Goal: Task Accomplishment & Management: Complete application form

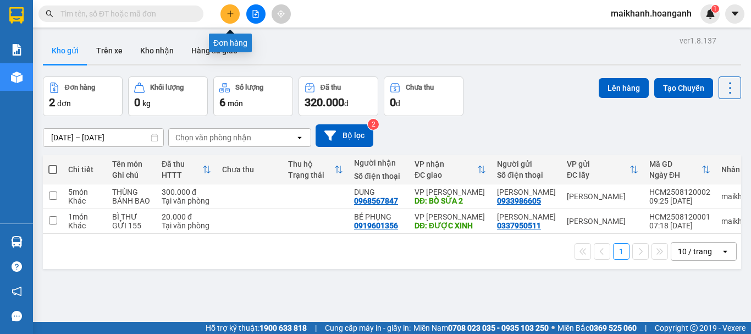
click at [228, 8] on button at bounding box center [229, 13] width 19 height 19
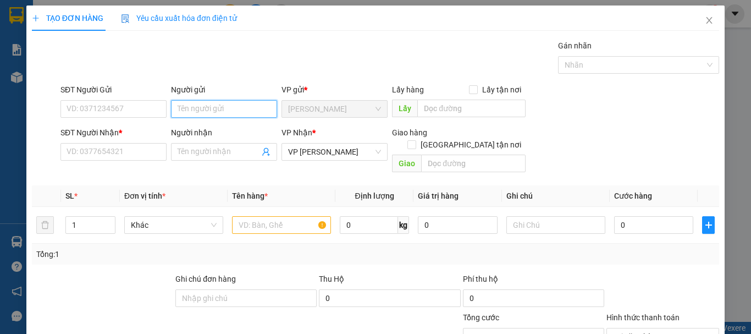
click at [196, 109] on input "Người gửi" at bounding box center [224, 109] width 106 height 18
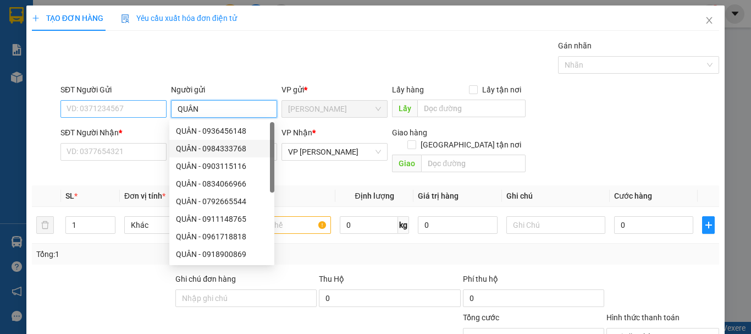
type input "QUÂN"
click at [138, 107] on input "SĐT Người Gửi" at bounding box center [113, 109] width 106 height 18
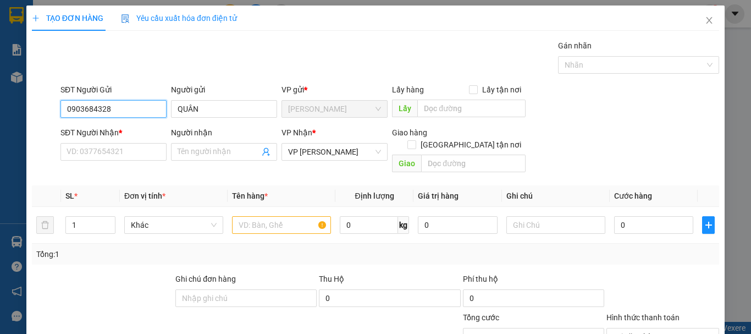
click at [82, 109] on input "0903684328" at bounding box center [113, 109] width 106 height 18
type input "0939684328"
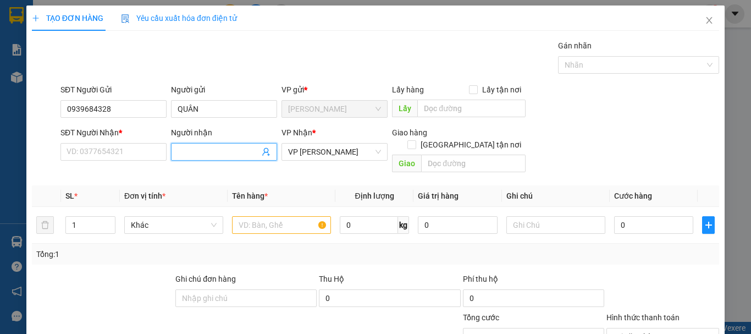
click at [192, 151] on input "Người nhận" at bounding box center [219, 152] width 82 height 12
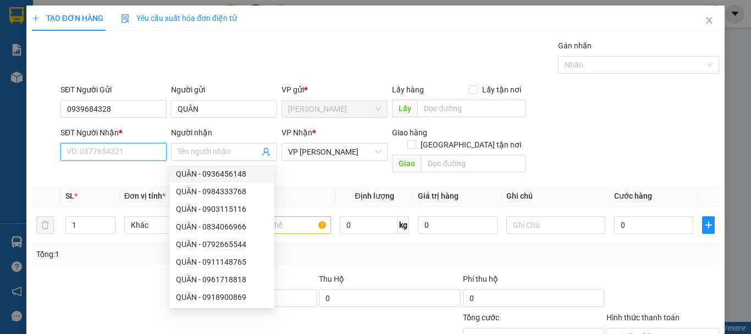
click at [129, 151] on input "SĐT Người Nhận *" at bounding box center [113, 152] width 106 height 18
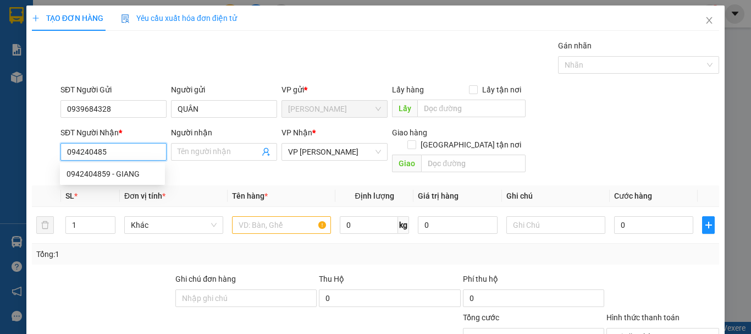
type input "0942404859"
click at [95, 175] on div "0942404859 - GIANG" at bounding box center [113, 174] width 92 height 12
type input "GIANG"
type input "20.000"
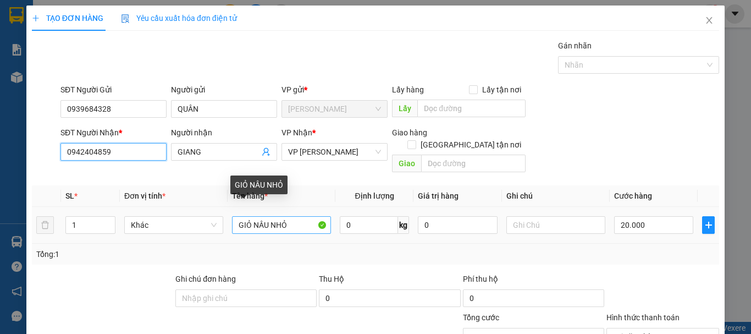
type input "0942404859"
click at [294, 218] on input "GIỎ NÂU NHỎ" at bounding box center [281, 225] width 99 height 18
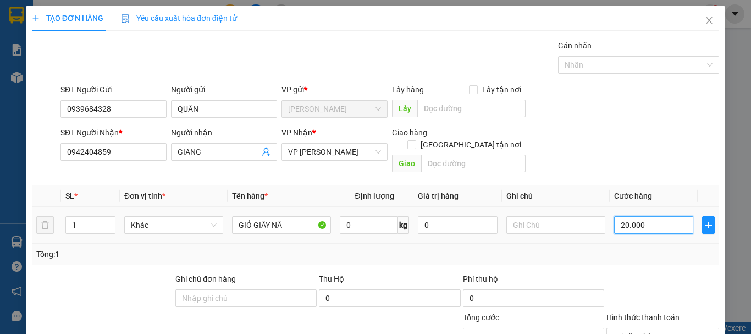
click at [647, 216] on input "20.000" at bounding box center [653, 225] width 79 height 18
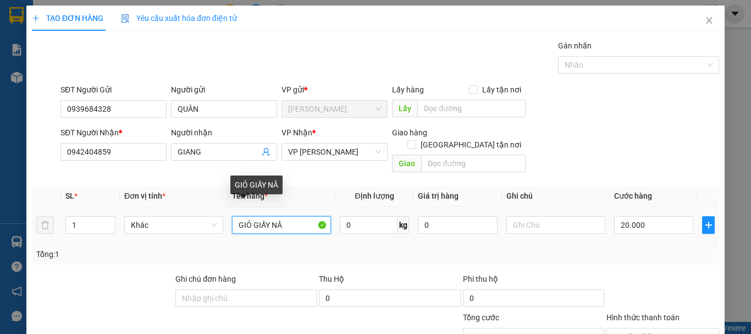
click at [294, 216] on input "GIỎ GIẤY NÂ" at bounding box center [281, 225] width 99 height 18
type input "GIỎ GIẤY NÂU"
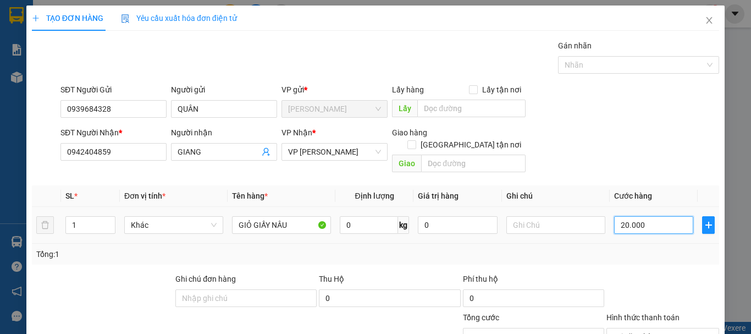
click at [646, 217] on input "20.000" at bounding box center [653, 225] width 79 height 18
type input "0"
type input "03"
type input "3"
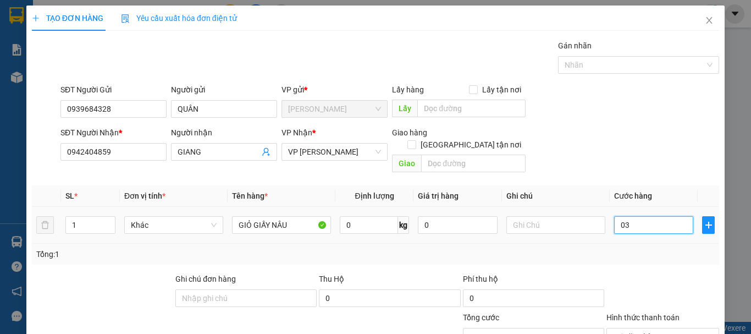
type input "030"
type input "30"
type input "030"
click at [587, 130] on div "SĐT Người Nhận * 0942404859 Người nhận GIANG VP Nhận * VP [PERSON_NAME] hàng Gi…" at bounding box center [389, 151] width 663 height 51
type input "30.000"
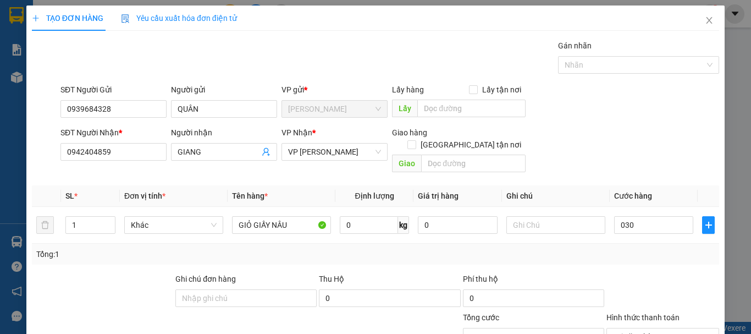
type input "30.000"
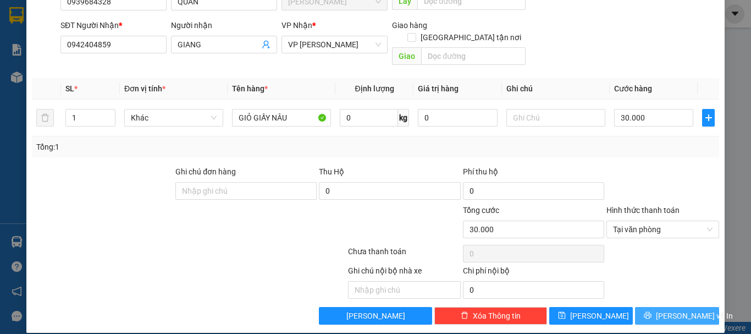
click at [673, 310] on span "[PERSON_NAME] và In" at bounding box center [694, 316] width 77 height 12
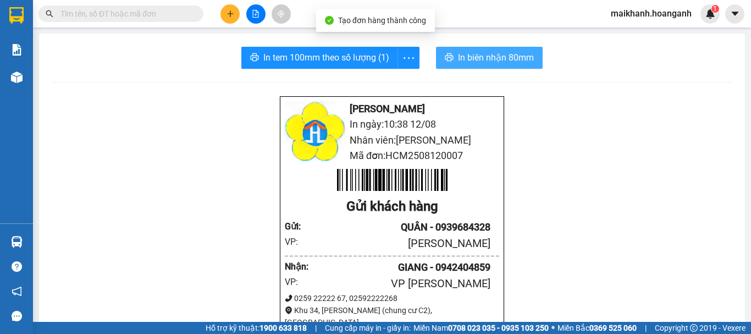
click at [484, 56] on span "In biên nhận 80mm" at bounding box center [496, 58] width 76 height 14
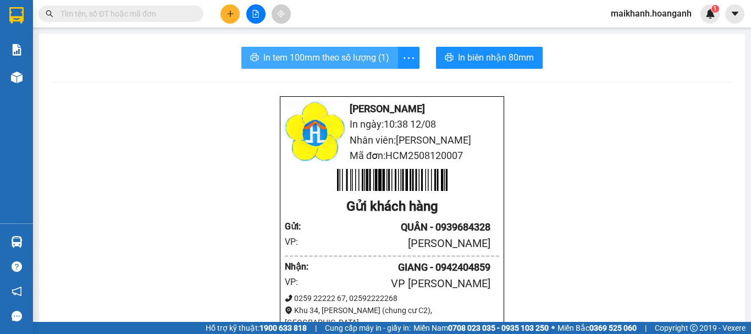
click at [341, 59] on span "In tem 100mm theo số lượng (1)" at bounding box center [326, 58] width 126 height 14
click at [109, 7] on span at bounding box center [120, 13] width 165 height 16
click at [115, 12] on input "text" at bounding box center [125, 14] width 130 height 12
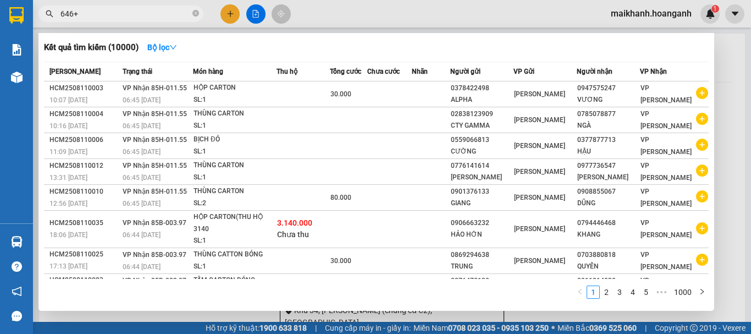
type input "646"
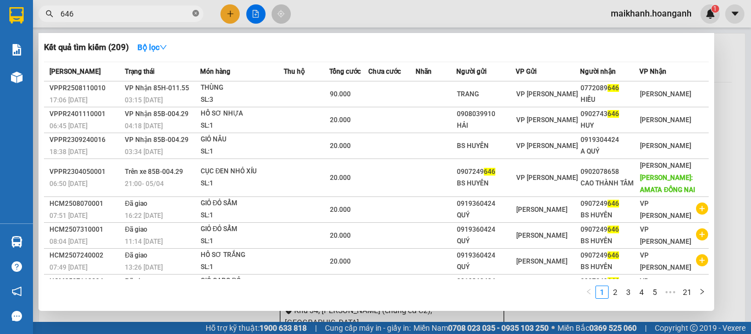
click at [196, 13] on icon "close-circle" at bounding box center [195, 13] width 7 height 7
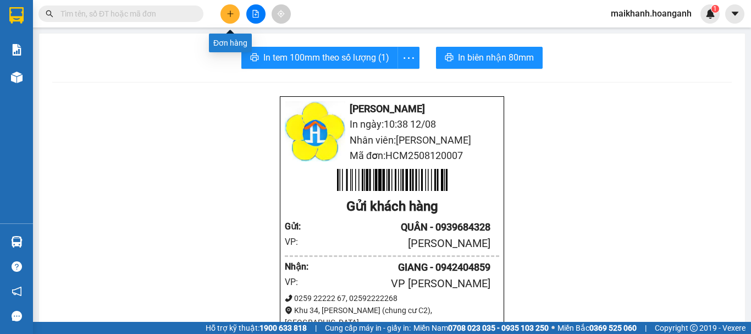
click at [230, 7] on button at bounding box center [229, 13] width 19 height 19
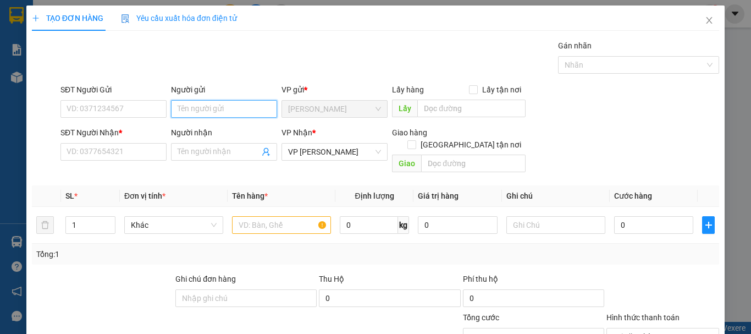
click at [199, 111] on input "Người gửi" at bounding box center [224, 109] width 106 height 18
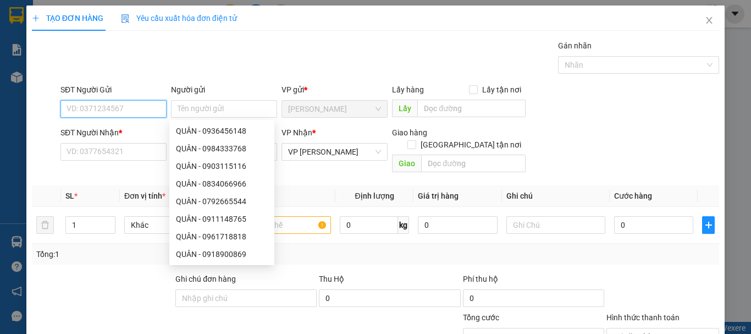
click at [84, 104] on input "SĐT Người Gửi" at bounding box center [113, 109] width 106 height 18
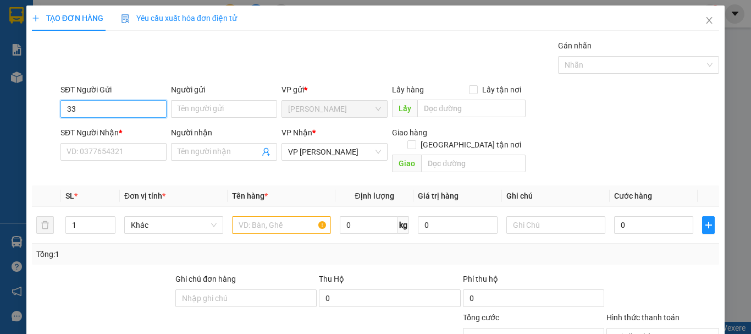
type input "3"
click at [163, 104] on input "SĐT Người Gửi" at bounding box center [113, 109] width 106 height 18
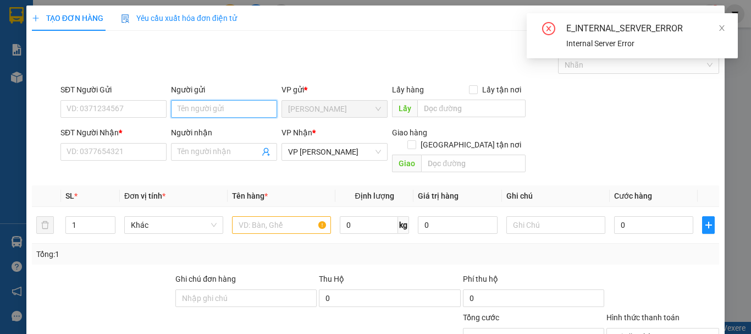
click at [197, 103] on input "Người gửi" at bounding box center [224, 109] width 106 height 18
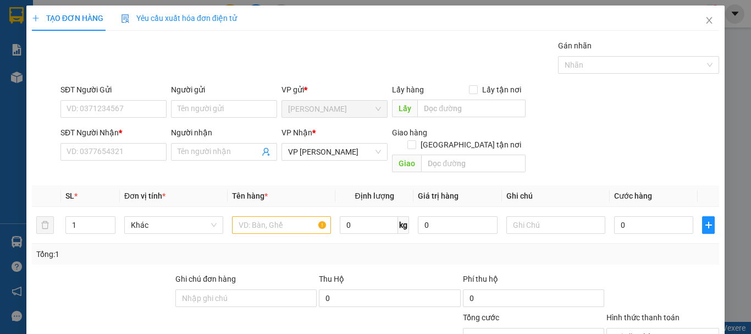
click at [490, 45] on div "Gói vận chuyển * Tiêu chuẩn Gán nhãn Nhãn" at bounding box center [389, 59] width 663 height 38
click at [701, 15] on span "Close" at bounding box center [709, 20] width 31 height 31
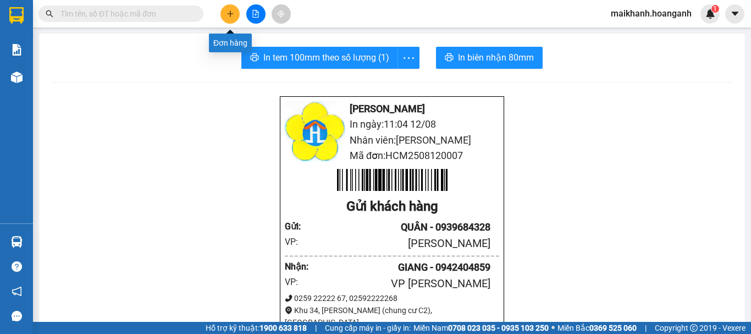
click at [230, 17] on icon "plus" at bounding box center [231, 14] width 8 height 8
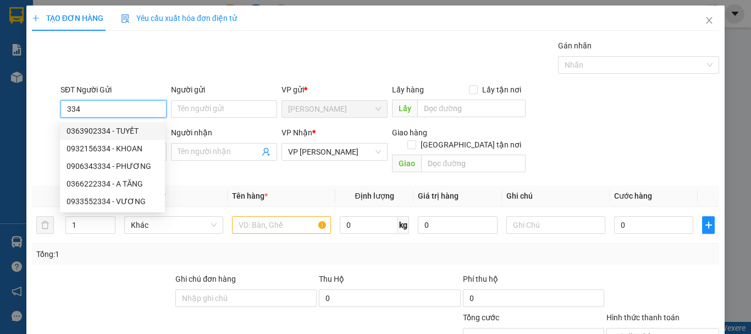
click at [114, 128] on div "0363902334 - TUYẾT" at bounding box center [113, 131] width 92 height 12
type input "0363902334"
type input "TUYẾT"
type input "50.000"
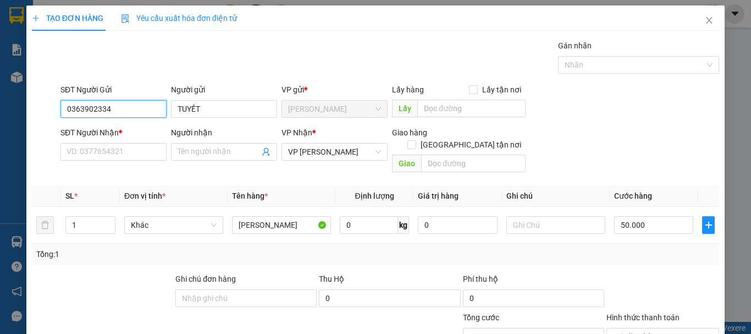
type input "0363902334"
click at [123, 140] on div "SĐT Người Nhận *" at bounding box center [113, 134] width 106 height 16
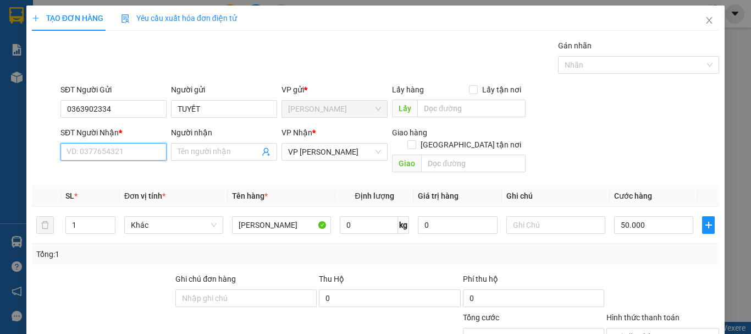
click at [123, 155] on input "SĐT Người Nhận *" at bounding box center [113, 152] width 106 height 18
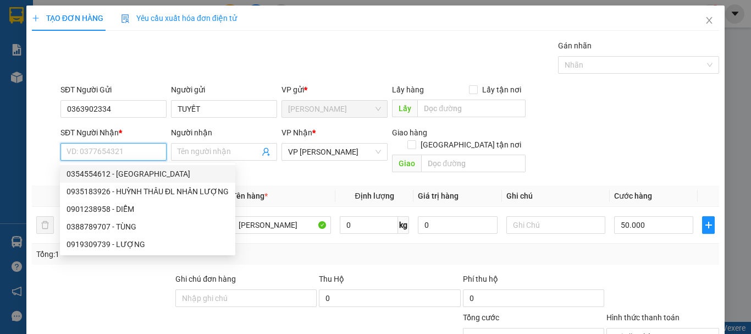
click at [126, 169] on div "0354554612 - [GEOGRAPHIC_DATA]" at bounding box center [148, 174] width 162 height 12
type input "0354554612"
type input "[PERSON_NAME]"
type input "CÀ NÁ"
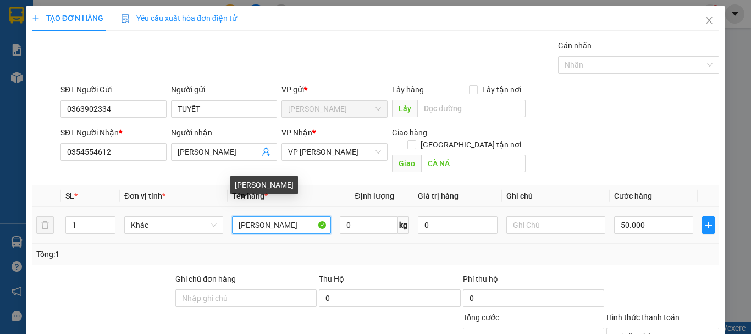
drag, startPoint x: 304, startPoint y: 210, endPoint x: 304, endPoint y: 217, distance: 7.1
click at [304, 217] on input "[PERSON_NAME]" at bounding box center [281, 225] width 99 height 18
type input "THÙNG XỐP TRẮNG"
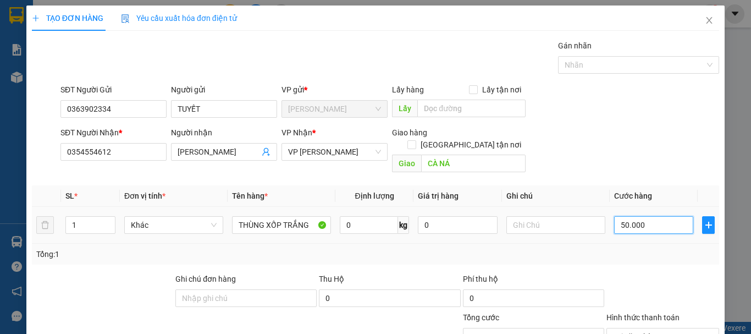
click at [652, 216] on input "50.000" at bounding box center [653, 225] width 79 height 18
type input "0"
type input "01"
type input "1"
type input "010"
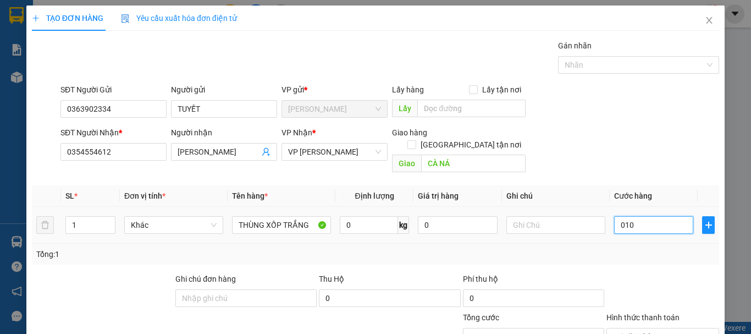
type input "100"
type input "0.100"
type input "100.000"
click at [615, 207] on td "100.000" at bounding box center [654, 225] width 88 height 37
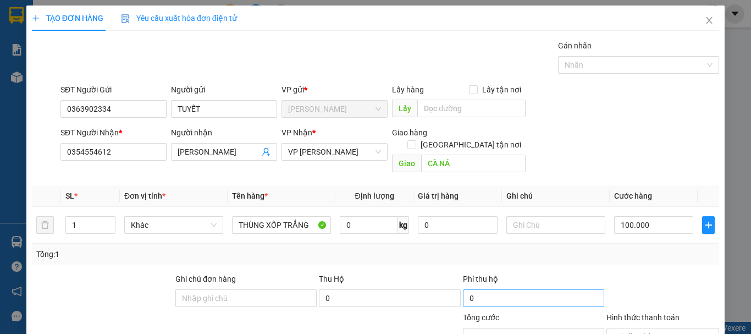
scroll to position [107, 0]
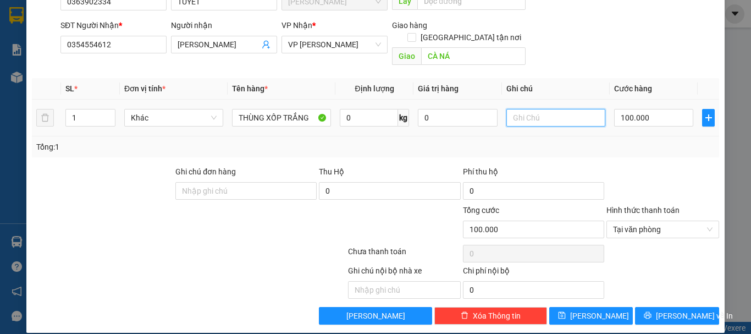
click at [516, 109] on input "text" at bounding box center [555, 118] width 99 height 18
type input "GỬI 155"
click at [661, 141] on div "Tổng: 1" at bounding box center [375, 147] width 678 height 12
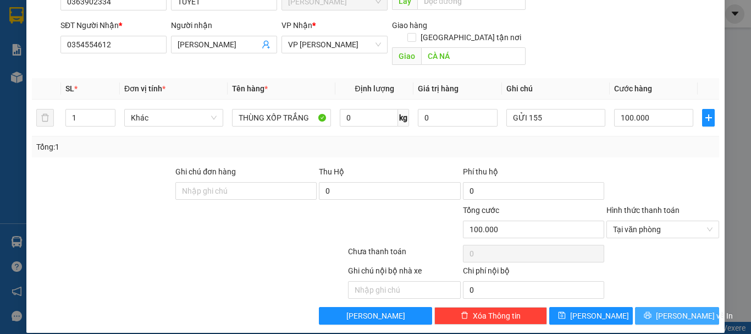
click at [650, 311] on icon "printer" at bounding box center [648, 315] width 8 height 8
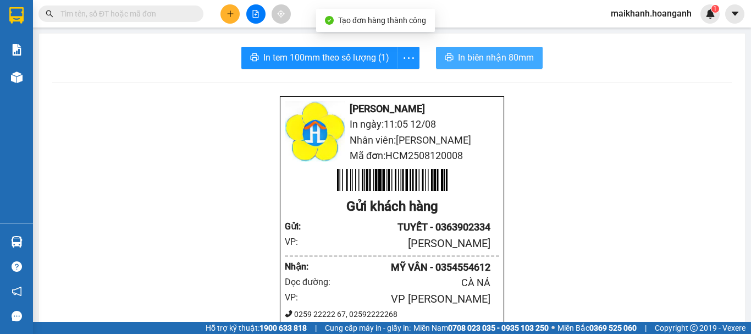
click at [471, 49] on button "In biên nhận 80mm" at bounding box center [489, 58] width 107 height 22
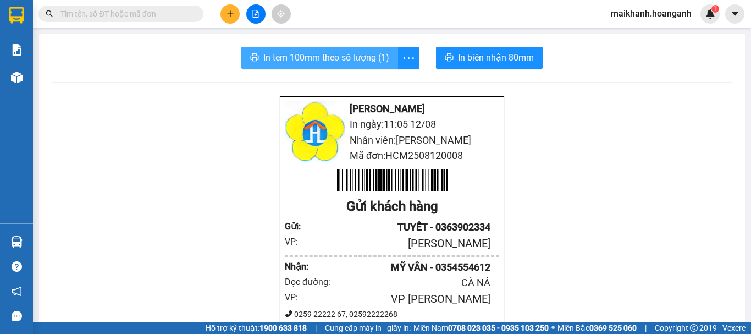
drag, startPoint x: 324, startPoint y: 58, endPoint x: 333, endPoint y: 52, distance: 10.7
click at [325, 57] on span "In tem 100mm theo số lượng (1)" at bounding box center [326, 58] width 126 height 14
